Goal: Check status: Check status

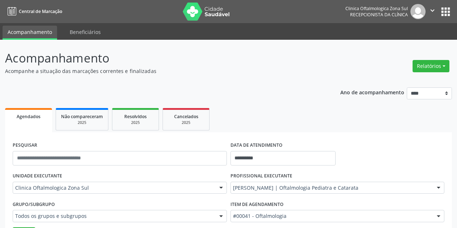
scroll to position [64, 0]
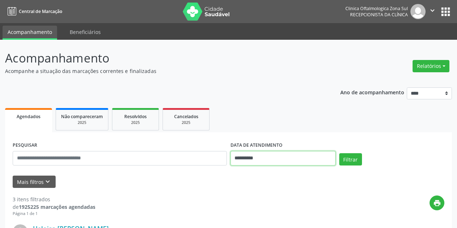
click at [305, 160] on input "**********" at bounding box center [282, 158] width 105 height 14
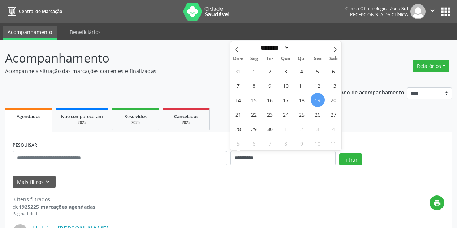
click at [315, 99] on span "19" at bounding box center [317, 100] width 14 height 14
type input "**********"
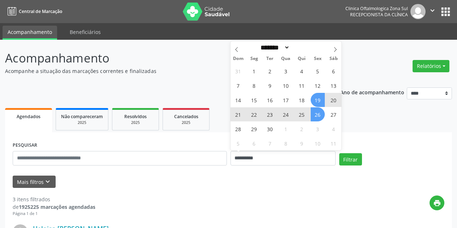
click at [319, 115] on span "26" at bounding box center [317, 114] width 14 height 14
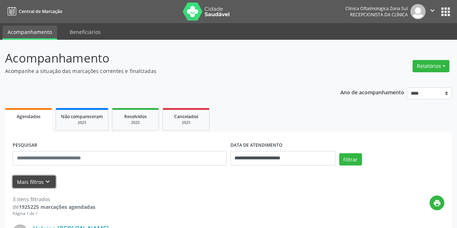
click at [47, 182] on icon "keyboard_arrow_down" at bounding box center [48, 182] width 8 height 8
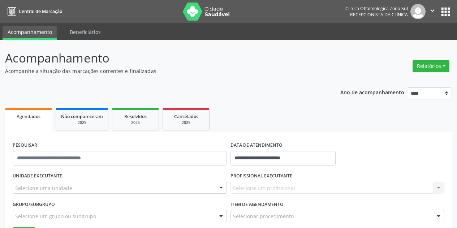
click at [72, 189] on div "Selecione uma unidade" at bounding box center [120, 188] width 214 height 12
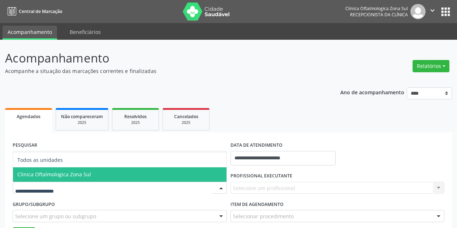
click at [92, 174] on span "Clinica Oftalmologica Zona Sul" at bounding box center [119, 174] width 213 height 14
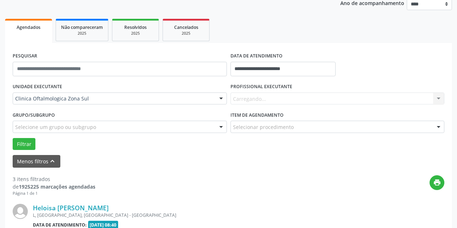
scroll to position [108, 0]
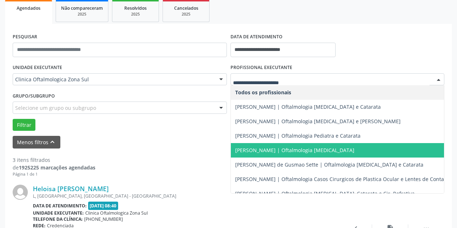
click at [291, 149] on span "[PERSON_NAME] | Oftalmologia [MEDICAL_DATA]" at bounding box center [294, 150] width 119 height 7
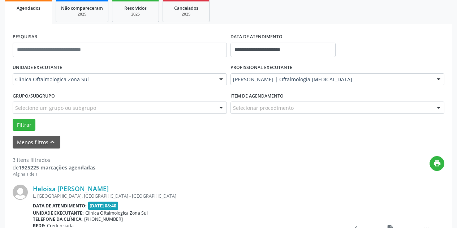
click at [163, 109] on div "Selecione um grupo ou subgrupo" at bounding box center [120, 107] width 214 height 12
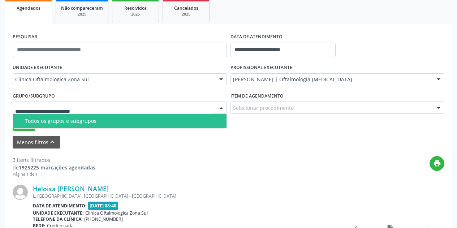
click at [158, 122] on div "Todos os grupos e subgrupos" at bounding box center [123, 121] width 197 height 6
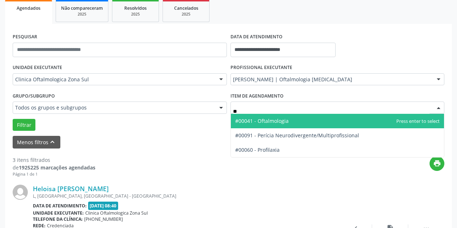
type input "***"
drag, startPoint x: 277, startPoint y: 118, endPoint x: 259, endPoint y: 119, distance: 18.1
click at [277, 119] on span "#00041 - Oftalmologia" at bounding box center [261, 120] width 53 height 7
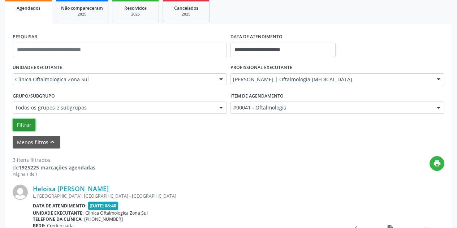
click at [23, 123] on button "Filtrar" at bounding box center [24, 125] width 23 height 12
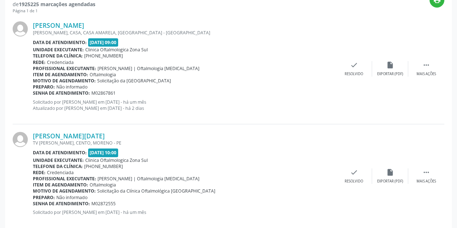
scroll to position [284, 0]
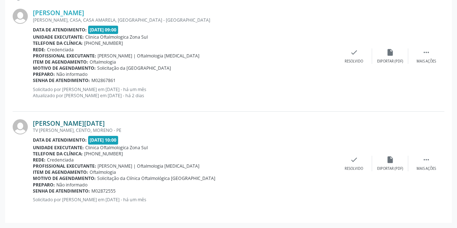
click at [105, 121] on link "Vera Lucia Maria Nascimento de Lima" at bounding box center [69, 123] width 72 height 8
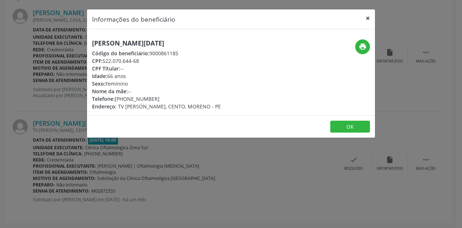
drag, startPoint x: 367, startPoint y: 17, endPoint x: 332, endPoint y: 81, distance: 73.4
click at [368, 16] on button "×" at bounding box center [368, 18] width 14 height 18
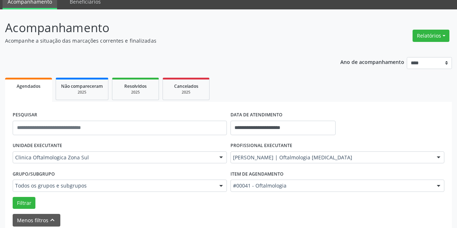
scroll to position [72, 0]
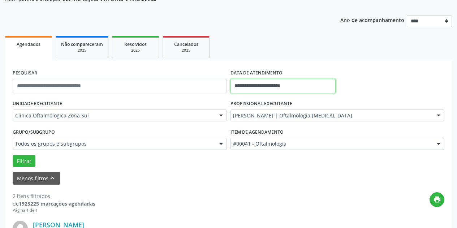
click at [314, 83] on input "**********" at bounding box center [282, 86] width 105 height 14
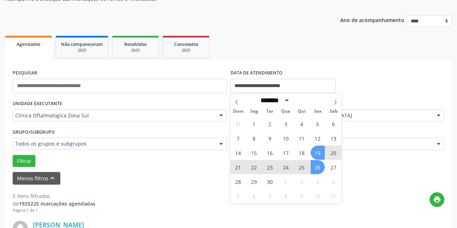
click at [315, 165] on span "26" at bounding box center [317, 167] width 14 height 14
type input "**********"
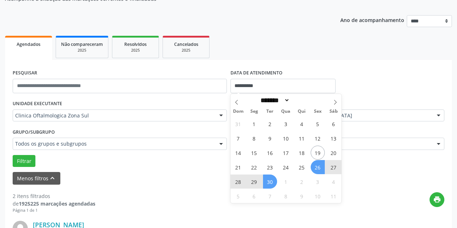
click at [273, 180] on span "30" at bounding box center [270, 181] width 14 height 14
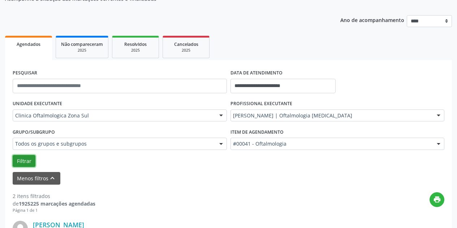
click at [28, 163] on button "Filtrar" at bounding box center [24, 161] width 23 height 12
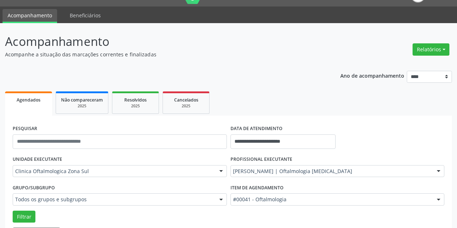
scroll to position [0, 0]
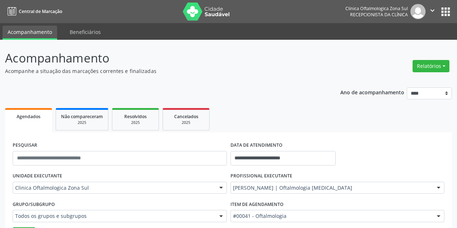
click at [432, 11] on icon "" at bounding box center [432, 10] width 8 height 8
click at [411, 44] on link "Sair" at bounding box center [414, 44] width 50 height 10
